Goal: Navigation & Orientation: Find specific page/section

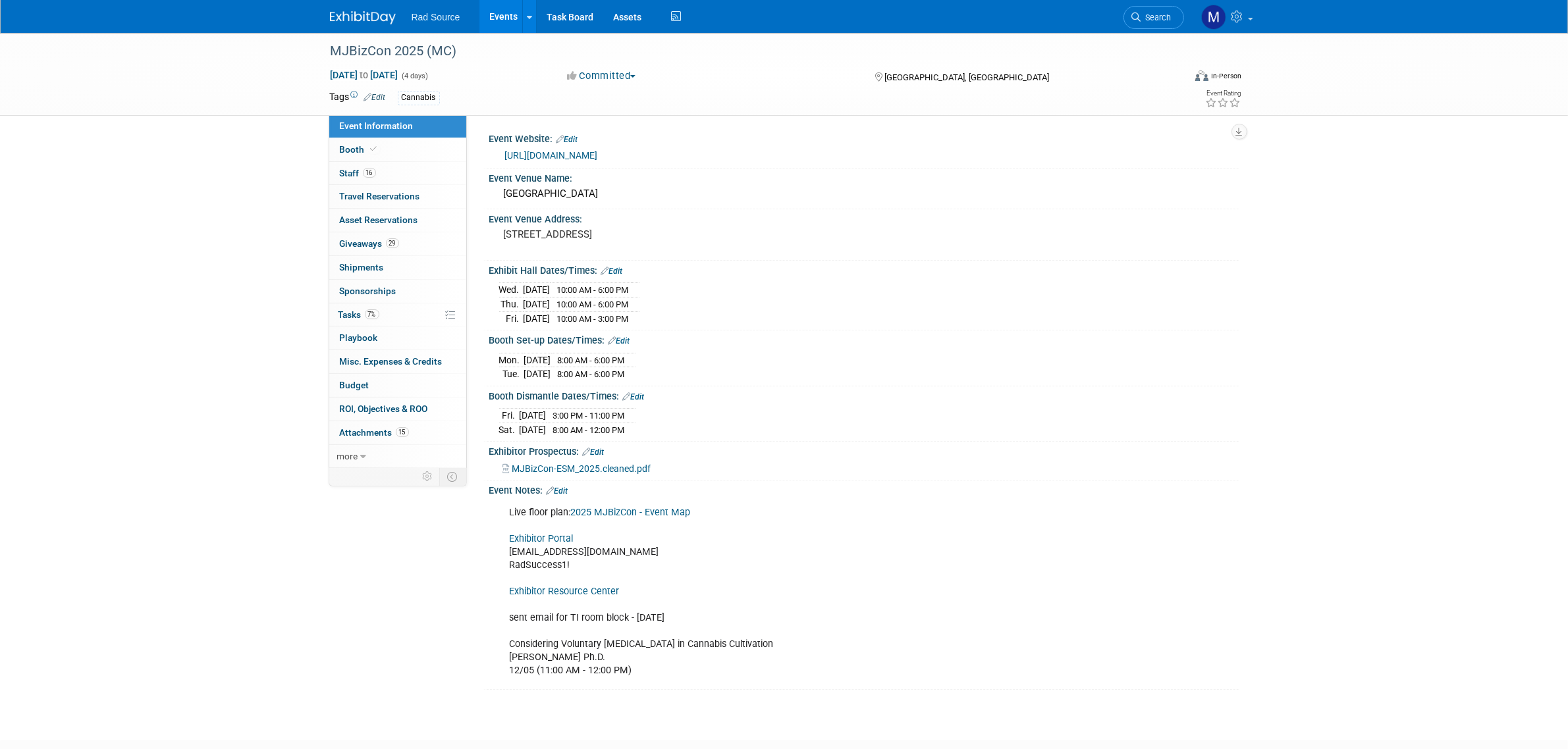
click at [148, 116] on div "MJBizCon 2025 (MC) [DATE] to [DATE] (4 days) [DATE] to [DATE] Committed Committ…" at bounding box center [784, 375] width 1568 height 684
click at [359, 8] on link at bounding box center [371, 11] width 82 height 10
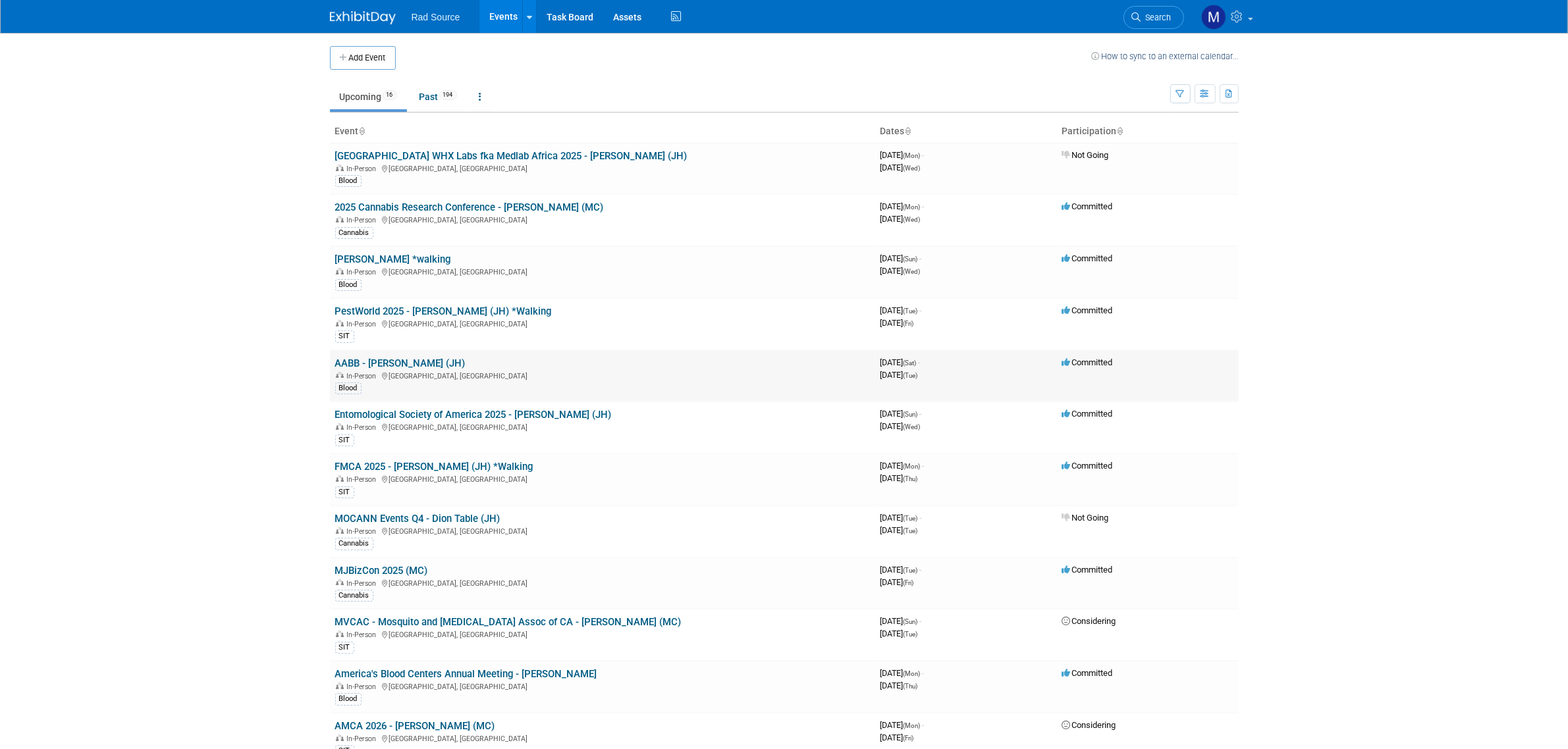
click at [378, 356] on td "AABB - Catherine (JH) In-Person San Diego, CA Blood" at bounding box center [602, 376] width 545 height 52
click at [376, 364] on link "AABB - [PERSON_NAME] (JH)" at bounding box center [400, 364] width 130 height 12
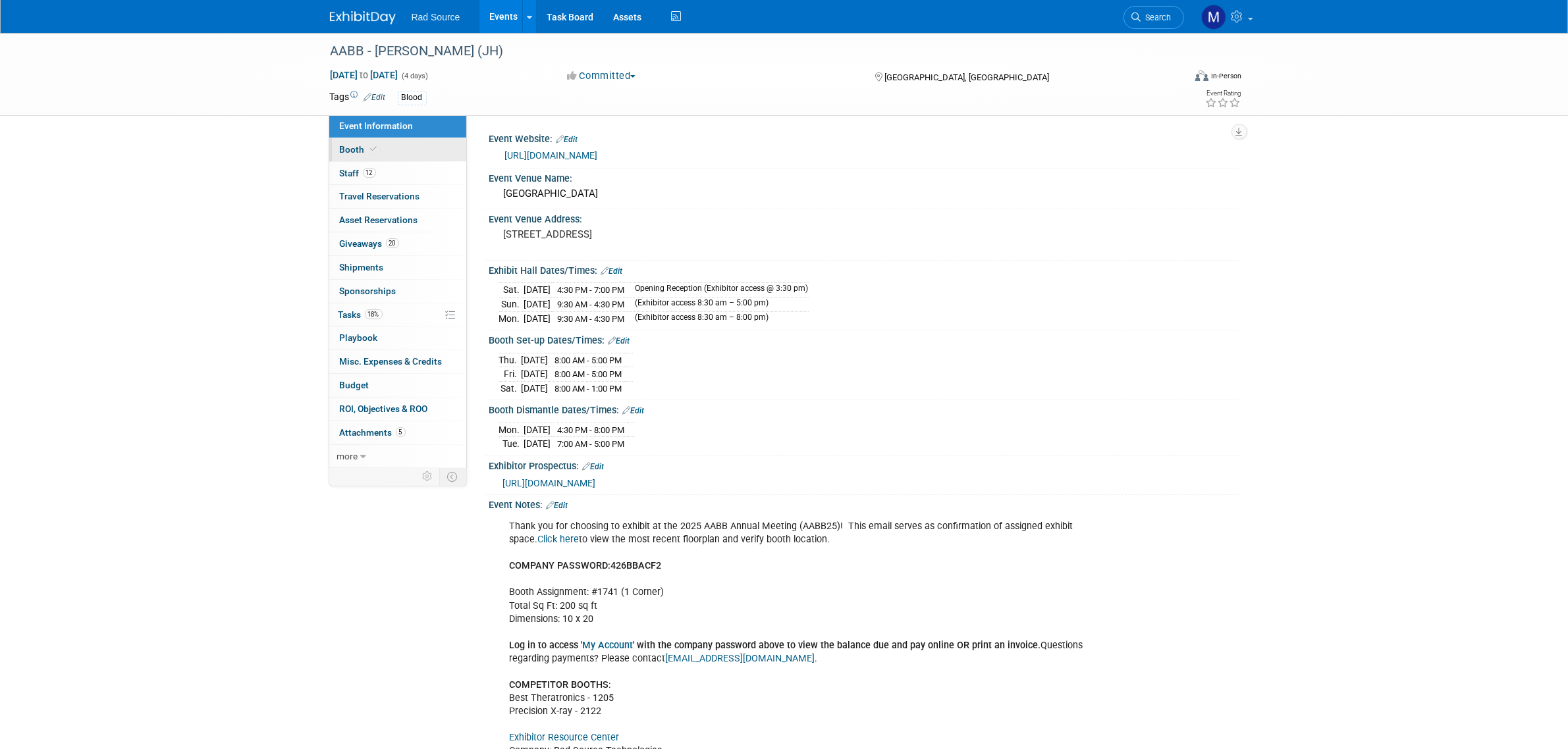
click at [386, 148] on link "Booth" at bounding box center [397, 150] width 137 height 23
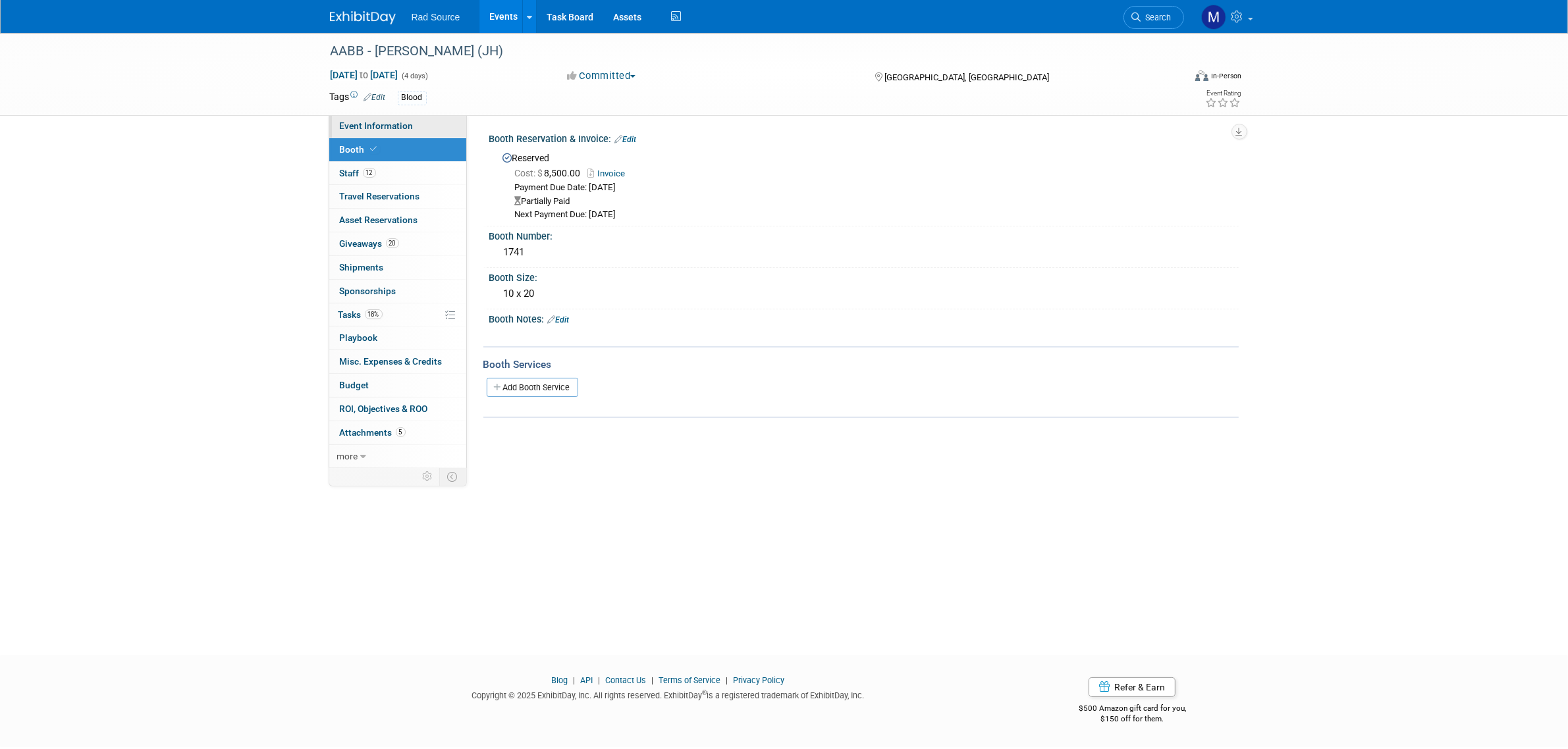
click at [396, 121] on span "Event Information" at bounding box center [377, 126] width 74 height 10
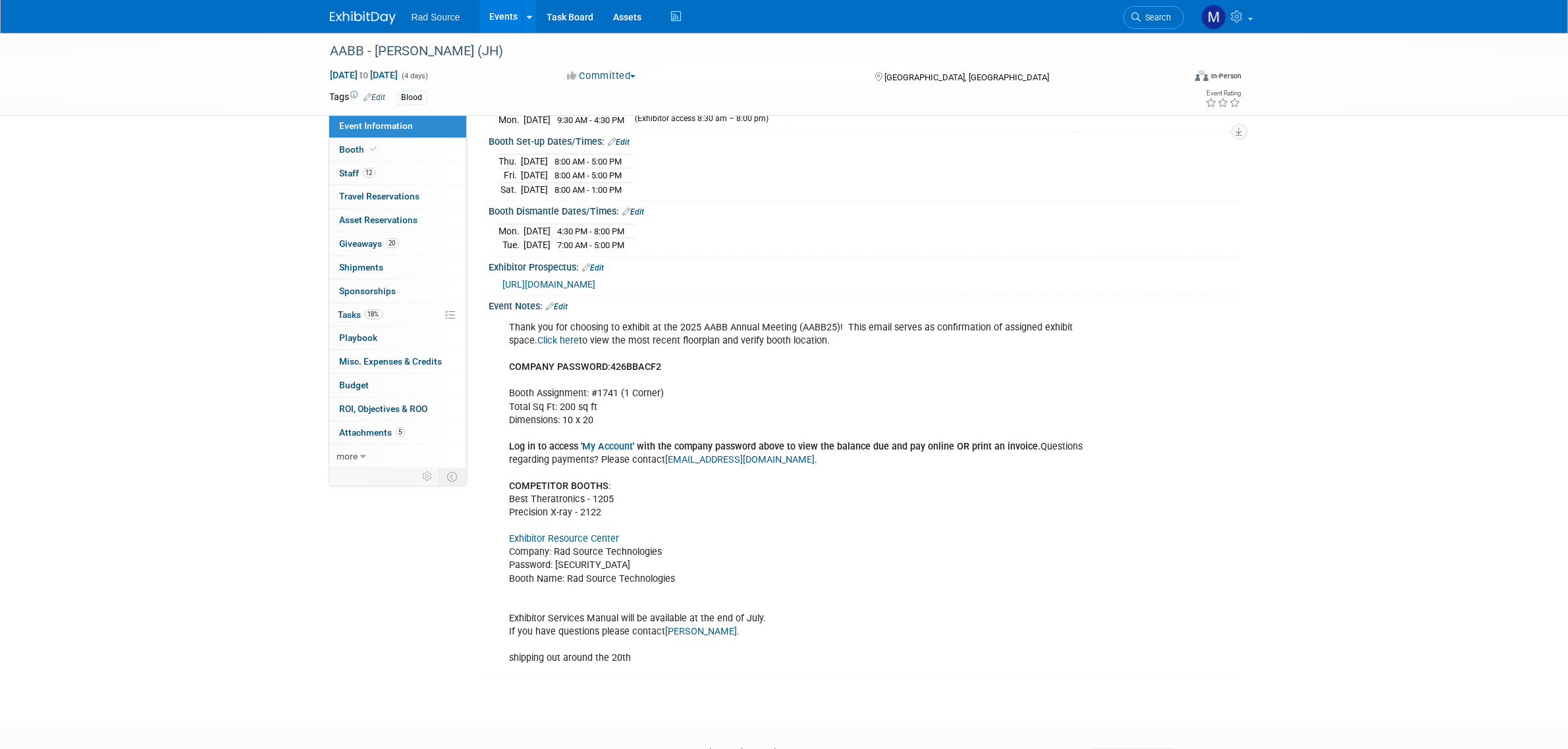
scroll to position [271, 0]
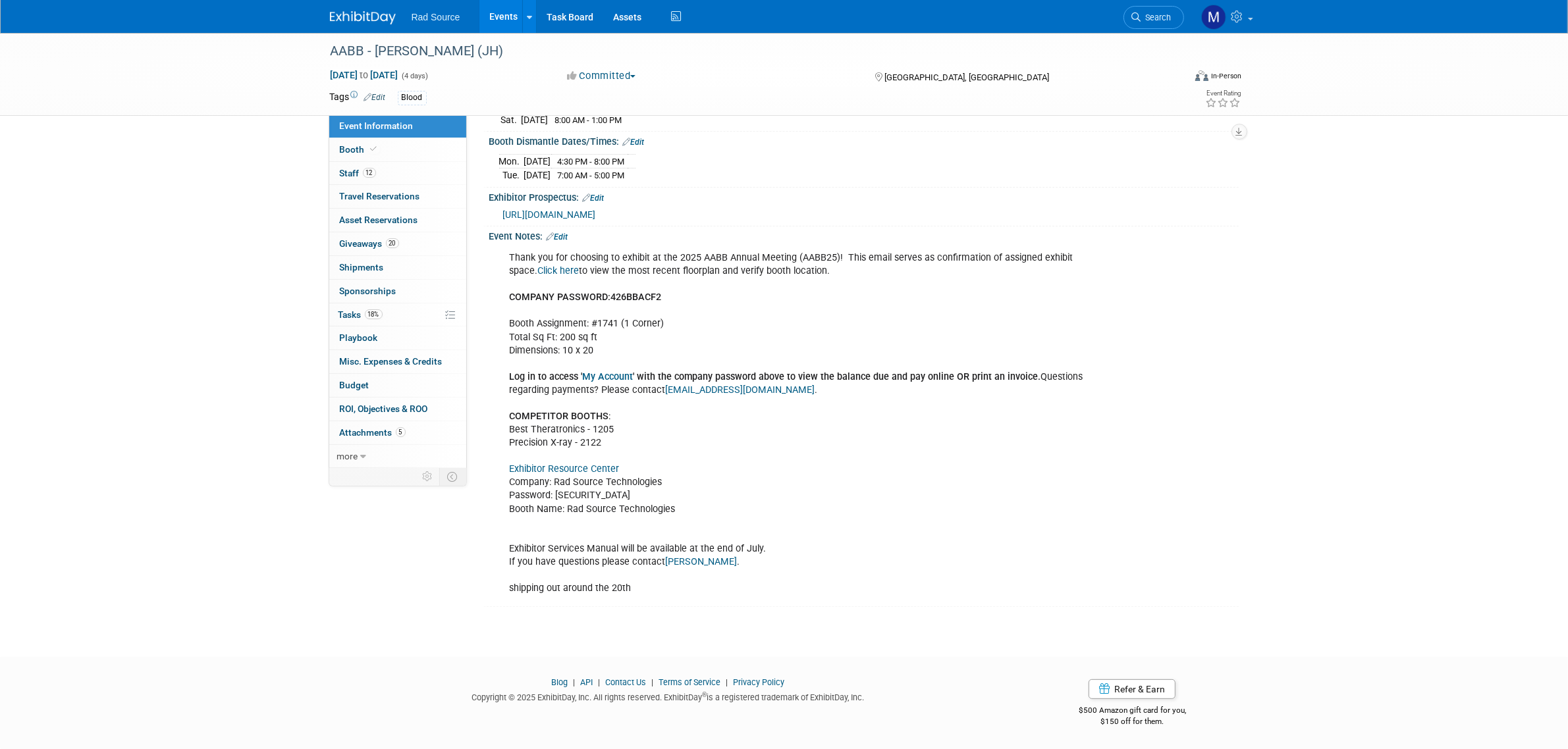
click at [563, 468] on link "Exhibitor Resource Center" at bounding box center [565, 468] width 110 height 11
click at [393, 159] on link "Booth" at bounding box center [397, 150] width 137 height 23
